Goal: Transaction & Acquisition: Purchase product/service

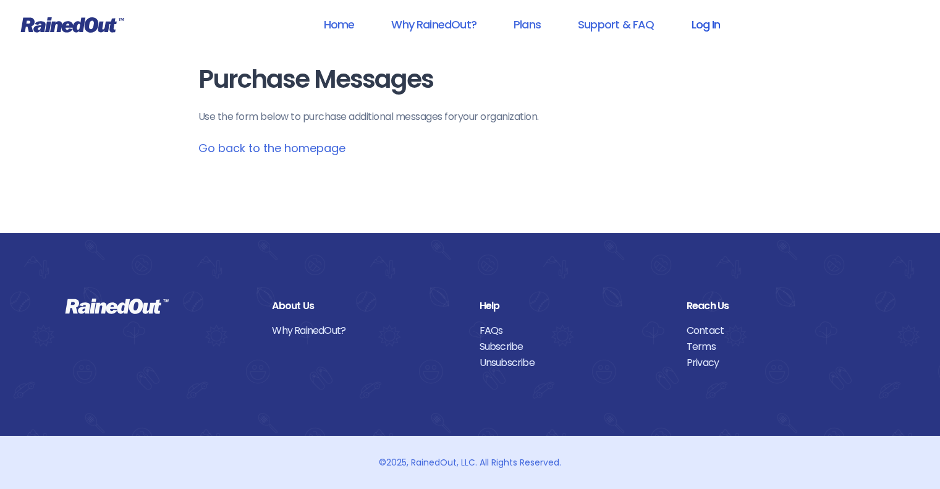
click at [716, 22] on link "Log In" at bounding box center [705, 25] width 61 height 28
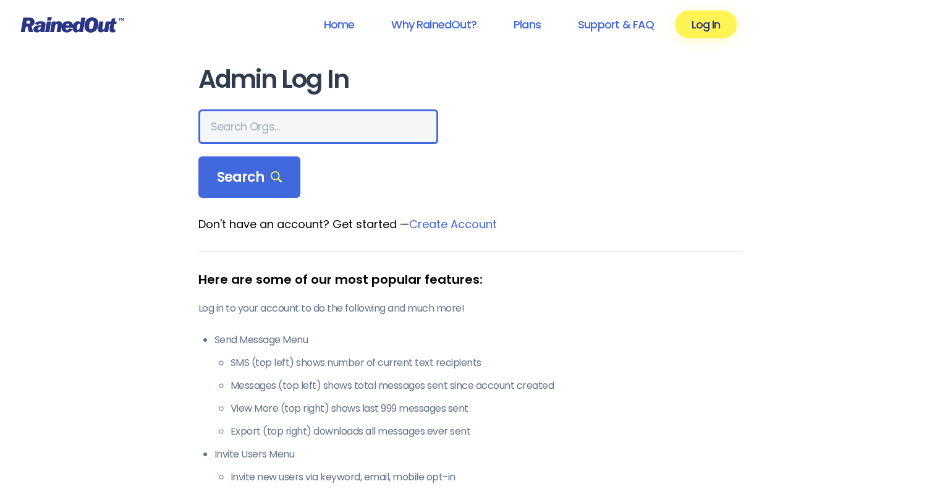
click at [200, 131] on input "text" at bounding box center [318, 126] width 240 height 35
type input "WOWTL"
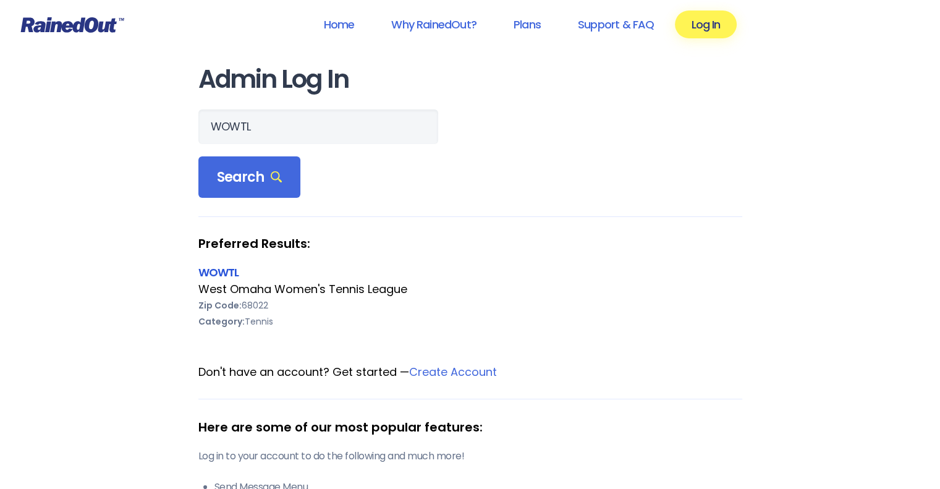
click at [225, 267] on link "WOWTL" at bounding box center [218, 271] width 41 height 15
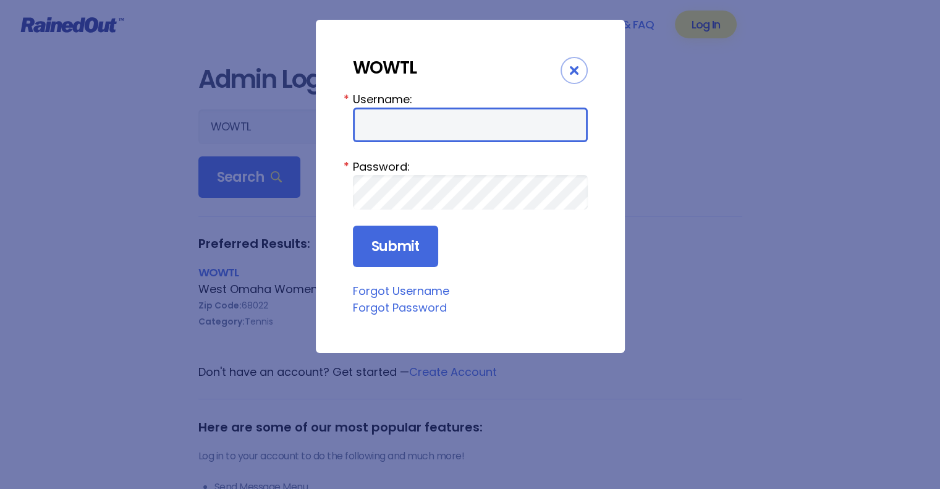
click at [413, 125] on input "Username:" at bounding box center [470, 124] width 235 height 35
type input "wowtl"
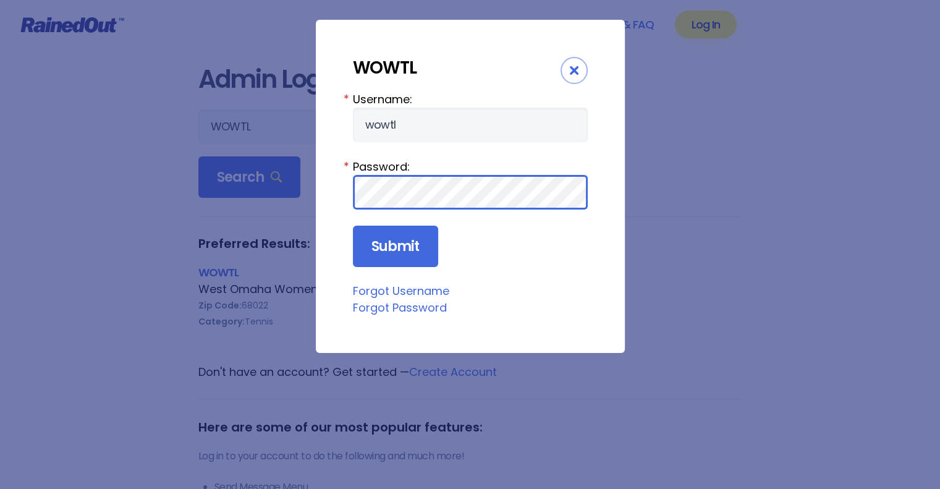
click at [353, 225] on input "Submit" at bounding box center [395, 246] width 85 height 42
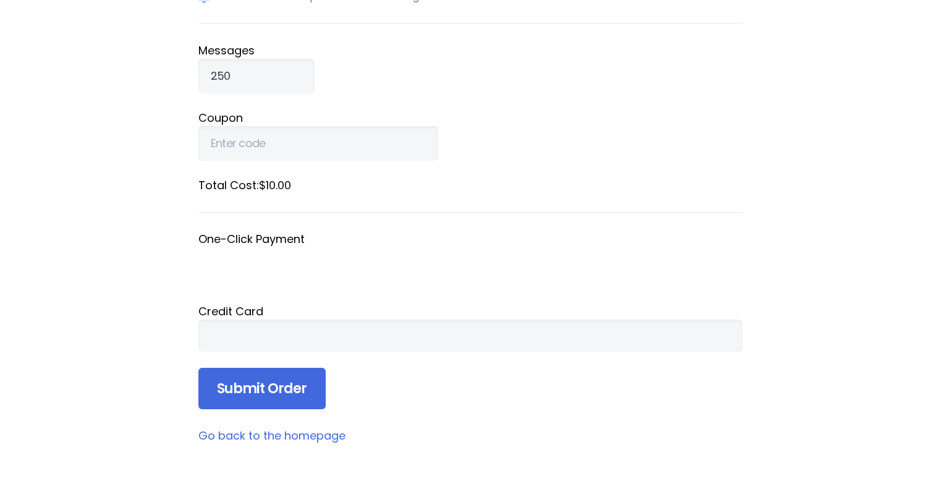
scroll to position [247, 0]
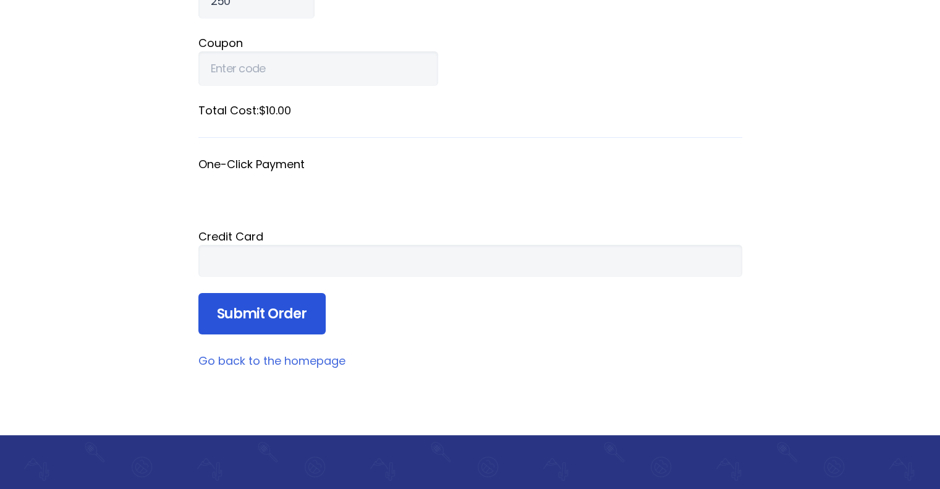
click at [214, 318] on input "Submit Order" at bounding box center [261, 314] width 127 height 42
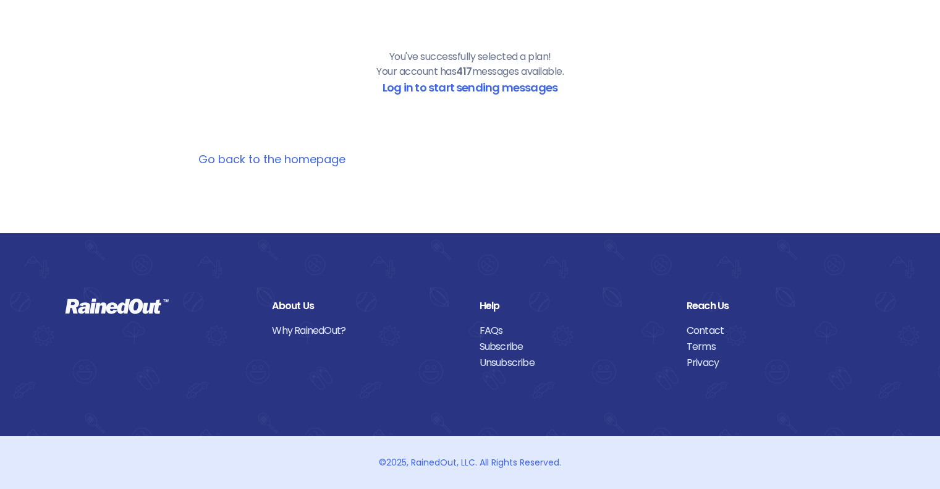
scroll to position [128, 0]
click at [308, 154] on link "Go back to the homepage" at bounding box center [271, 158] width 147 height 15
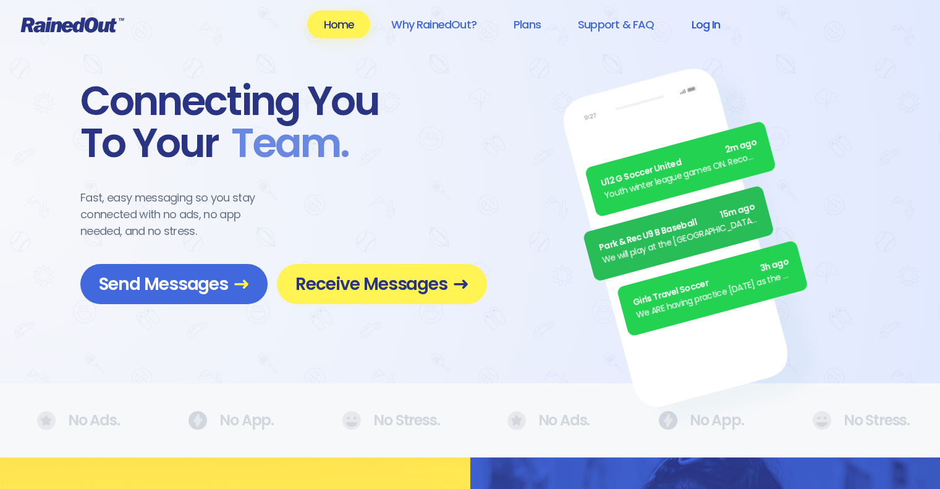
click at [709, 18] on link "Log In" at bounding box center [705, 25] width 61 height 28
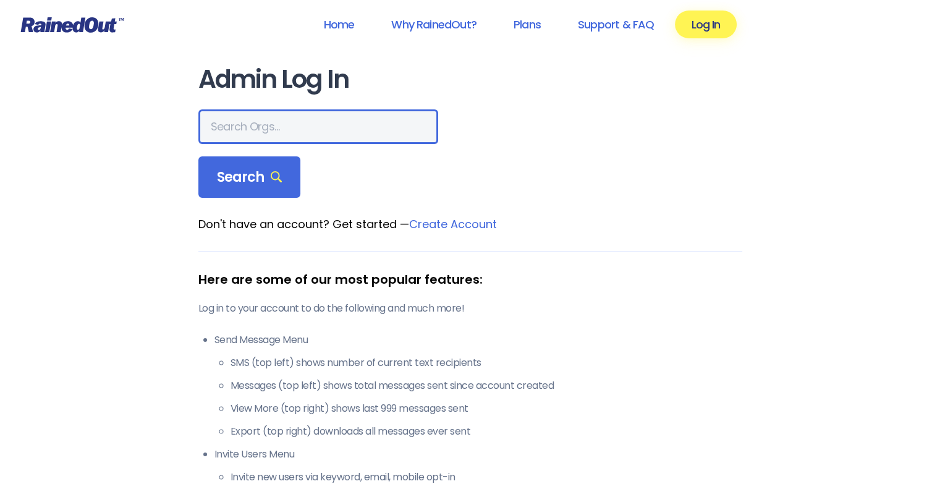
click at [295, 111] on input "text" at bounding box center [318, 126] width 240 height 35
type input "wowtl"
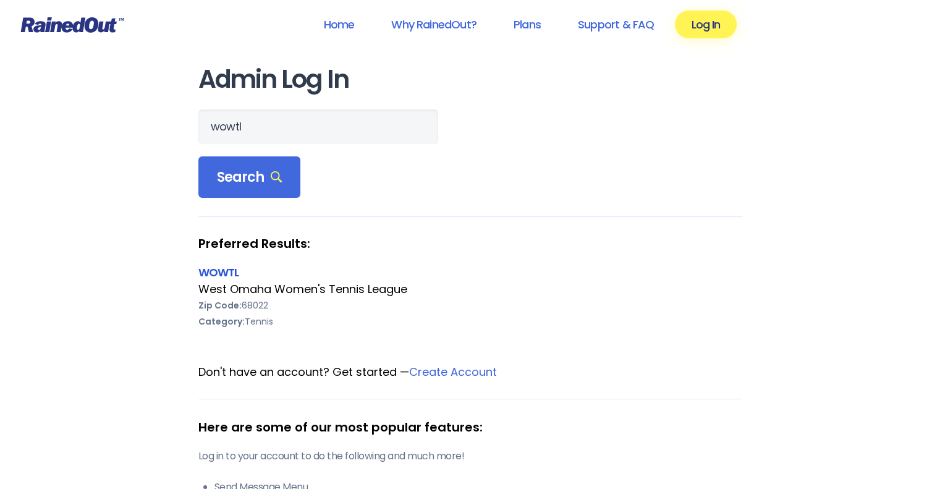
click at [225, 271] on link "WOWTL" at bounding box center [218, 271] width 41 height 15
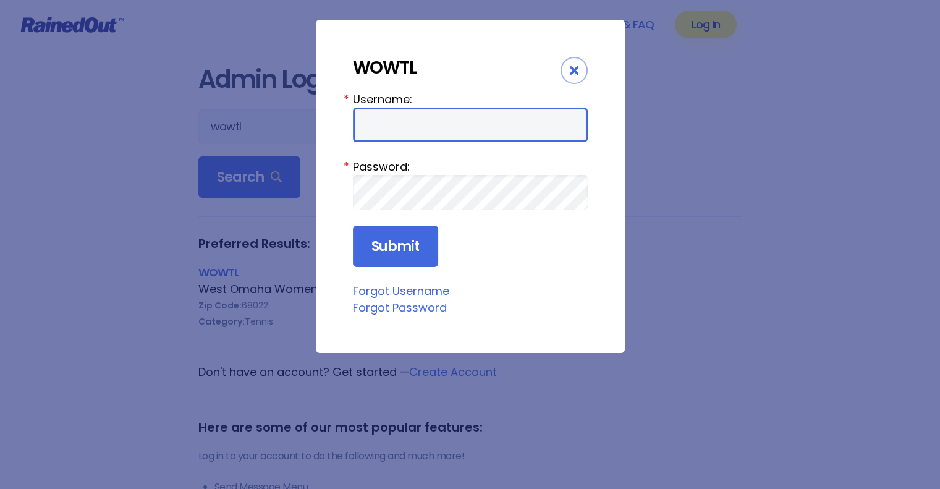
click at [416, 125] on input "Username:" at bounding box center [470, 124] width 235 height 35
type input "wowtl"
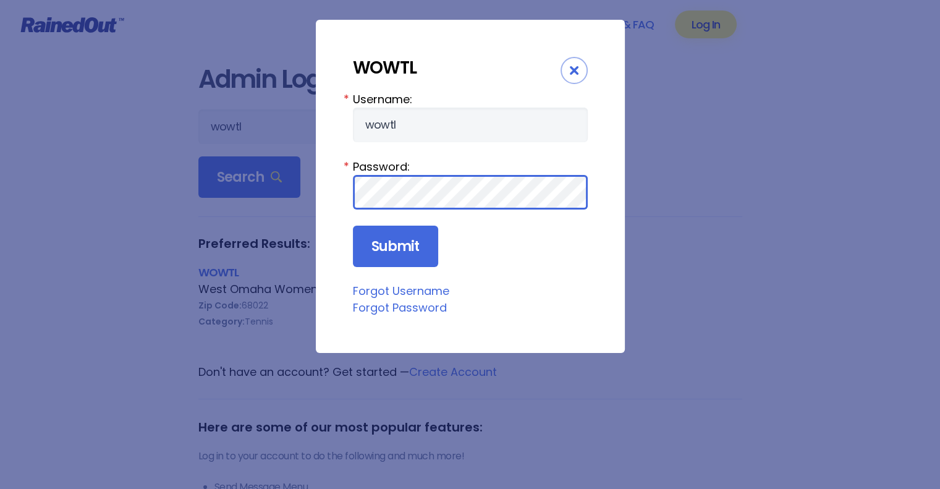
click at [353, 225] on input "Submit" at bounding box center [395, 246] width 85 height 42
